Goal: Information Seeking & Learning: Learn about a topic

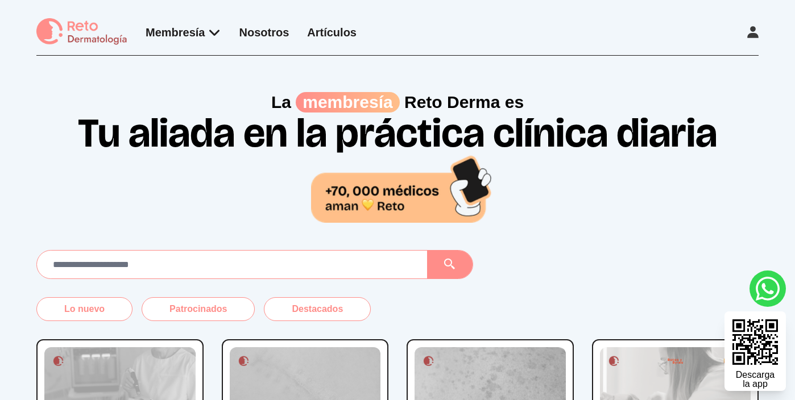
click at [755, 35] on icon at bounding box center [752, 32] width 11 height 12
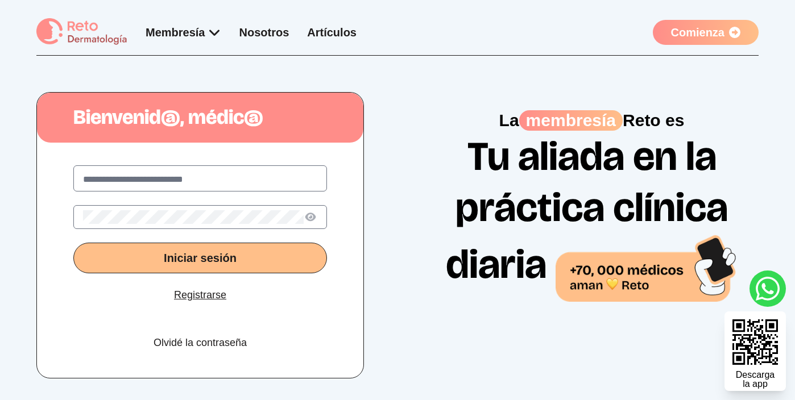
click at [237, 181] on input "text" at bounding box center [200, 180] width 234 height 14
click at [346, 166] on div "Iniciar sesión Registrarse Olvidé la contraseña" at bounding box center [200, 262] width 326 height 231
click at [230, 183] on input "text" at bounding box center [200, 180] width 234 height 14
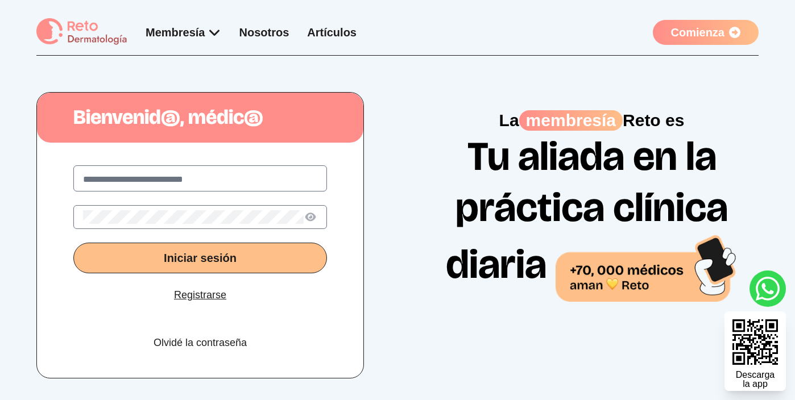
click at [342, 265] on div "Iniciar sesión Registrarse Olvidé la contraseña" at bounding box center [200, 262] width 326 height 231
click at [150, 176] on input "text" at bounding box center [200, 180] width 234 height 14
type input "**********"
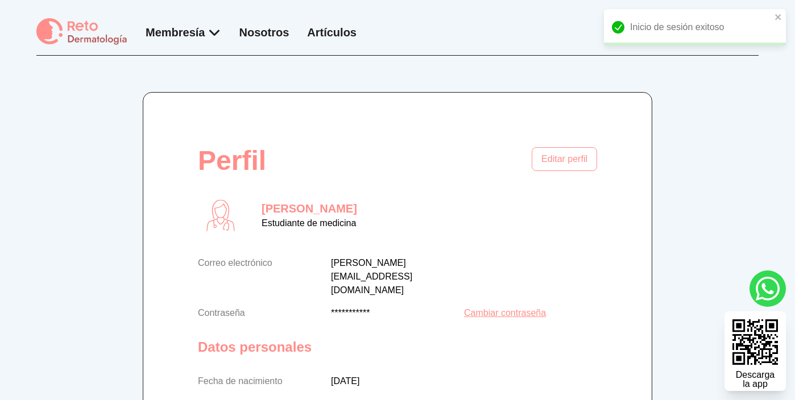
click at [336, 38] on link "Artículos" at bounding box center [331, 32] width 49 height 13
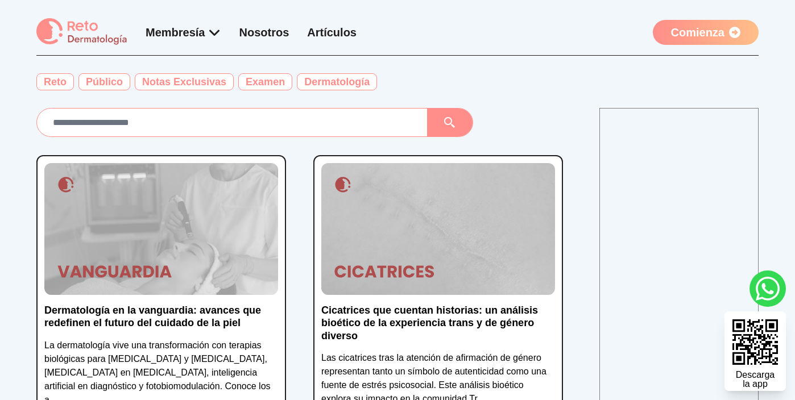
click at [282, 129] on input "text" at bounding box center [232, 122] width 372 height 19
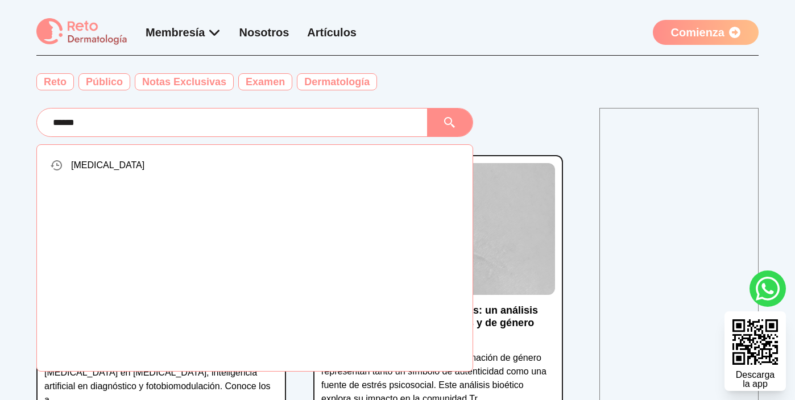
type input "*****"
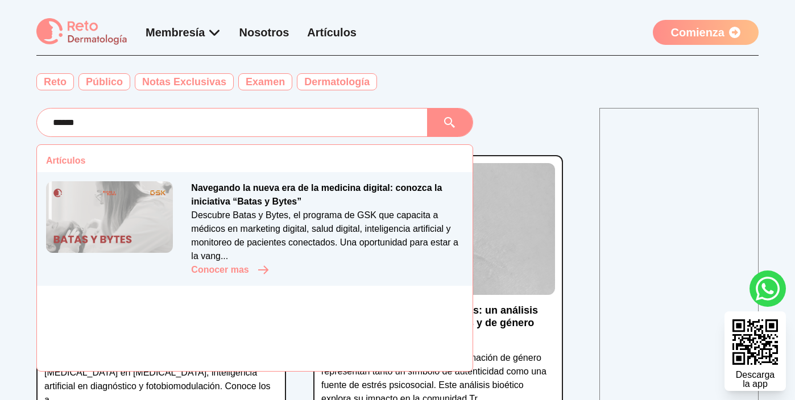
click at [279, 186] on p "Navegando la nueva era de la medicina digital: conozca la iniciativa “Batas y B…" at bounding box center [327, 194] width 272 height 27
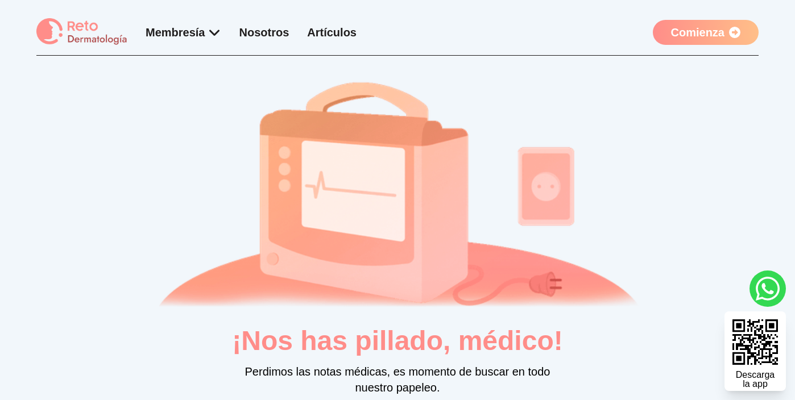
click at [702, 31] on link "Comienza" at bounding box center [706, 32] width 106 height 25
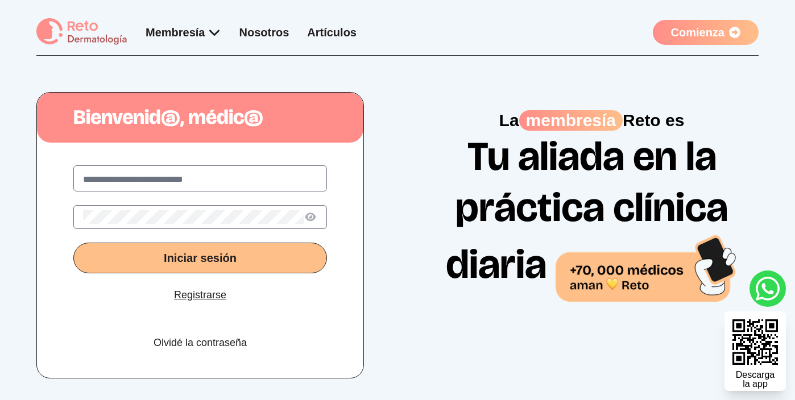
click at [168, 187] on label at bounding box center [200, 179] width 254 height 26
click at [168, 187] on input "text" at bounding box center [200, 180] width 234 height 14
click at [225, 178] on input "text" at bounding box center [200, 180] width 234 height 14
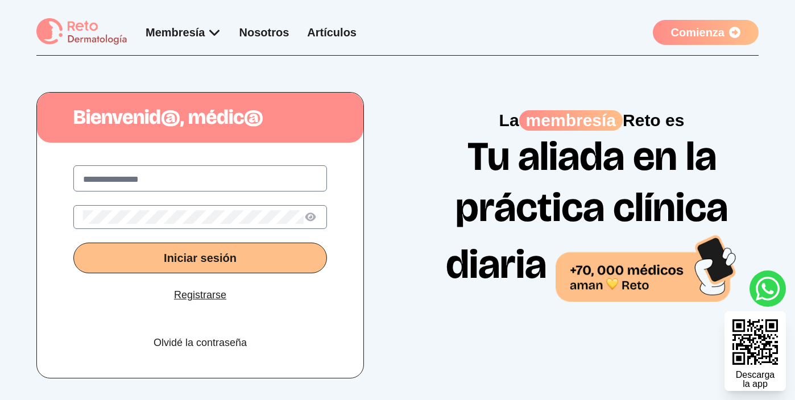
click at [119, 258] on button "Iniciar sesión" at bounding box center [200, 258] width 254 height 31
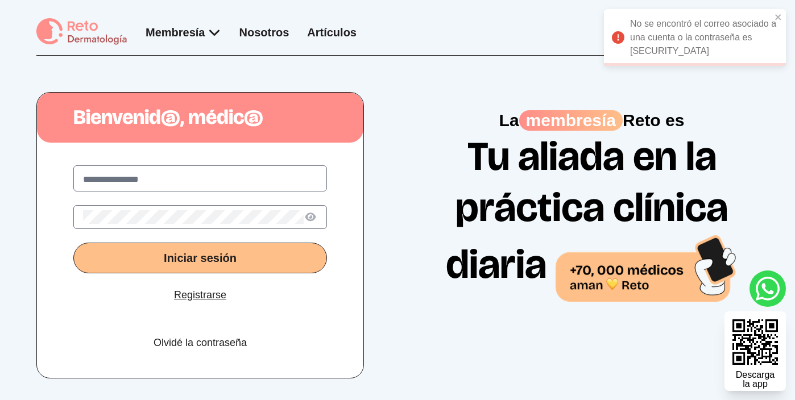
click at [155, 179] on input "**********" at bounding box center [200, 180] width 234 height 14
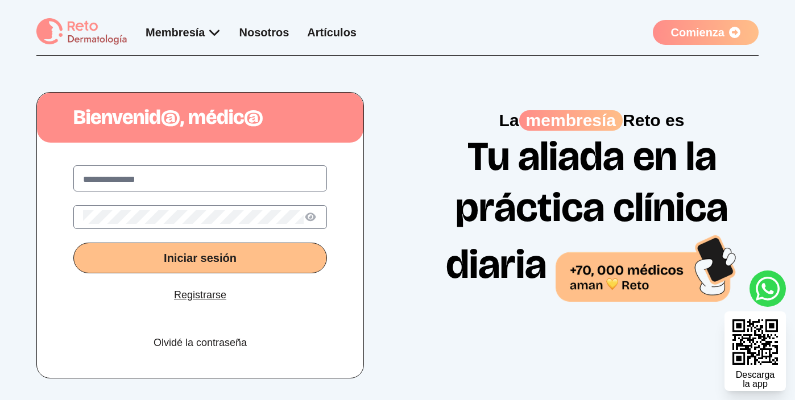
type input "**********"
click at [181, 252] on span "Iniciar sesión" at bounding box center [200, 258] width 73 height 13
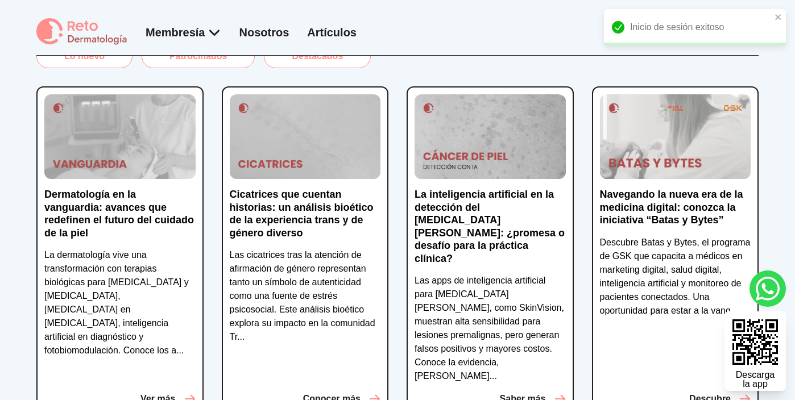
scroll to position [287, 0]
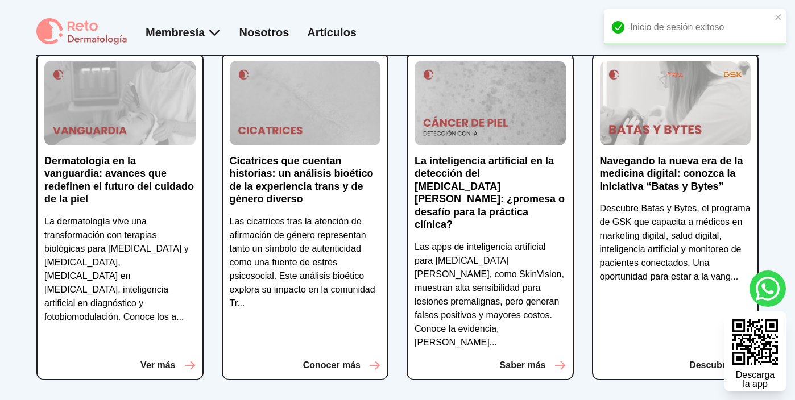
click at [692, 209] on p "Descubre Batas y Bytes, el programa de GSK que capacita a médicos en marketing …" at bounding box center [675, 243] width 151 height 82
click at [692, 168] on p "Navegando la nueva era de la medicina digital: conozca la iniciativa “Batas y B…" at bounding box center [675, 174] width 151 height 39
